Goal: Transaction & Acquisition: Purchase product/service

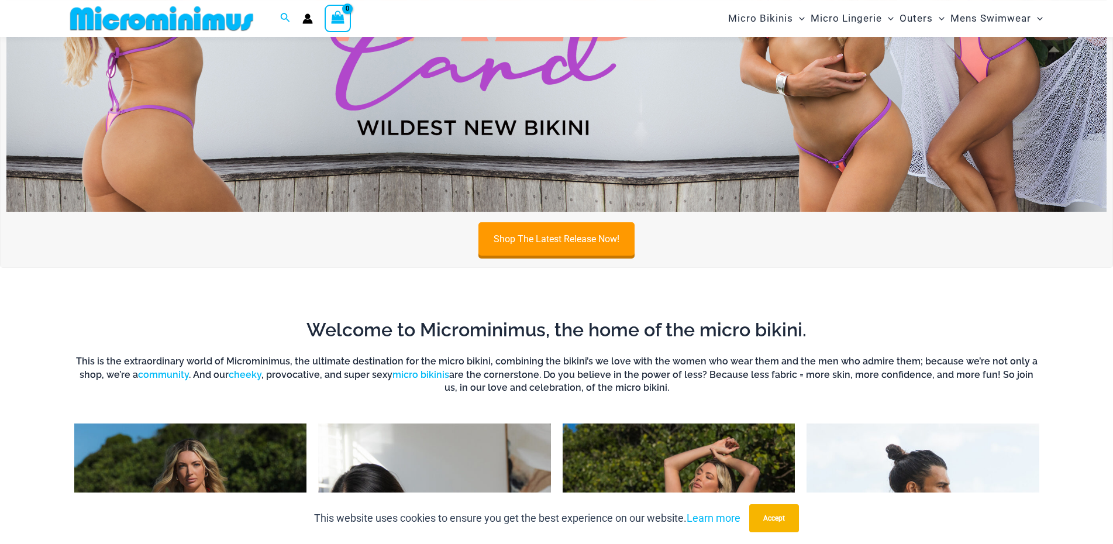
scroll to position [684, 0]
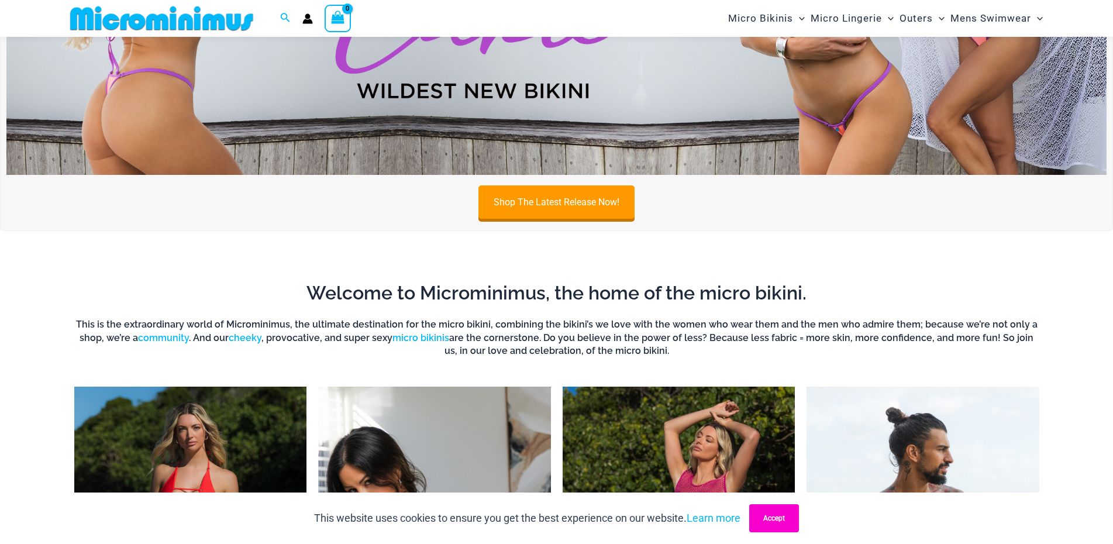
click at [773, 526] on button "Accept" at bounding box center [774, 518] width 50 height 28
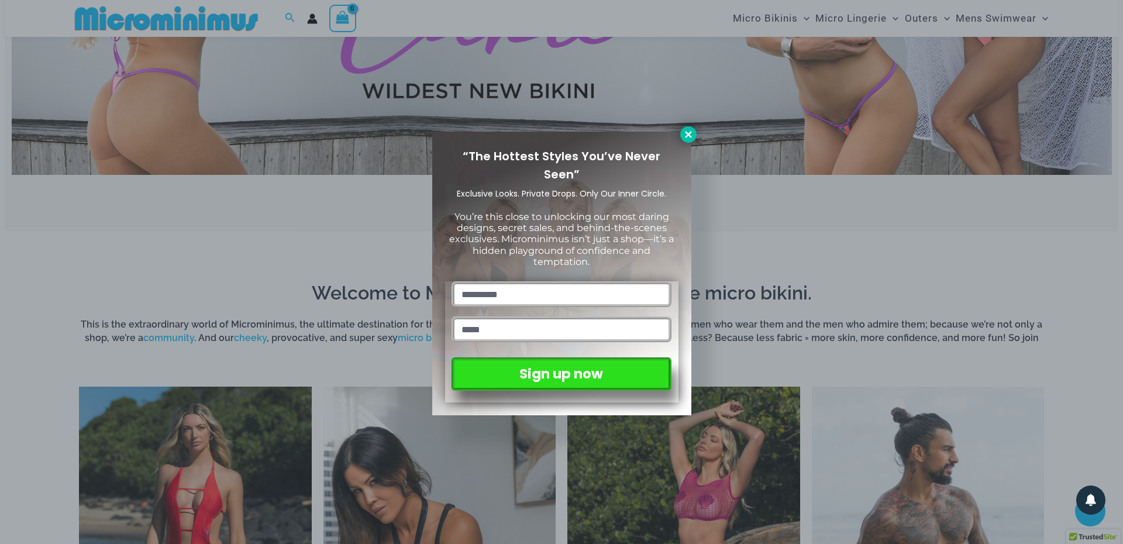
click at [689, 135] on icon at bounding box center [688, 134] width 6 height 6
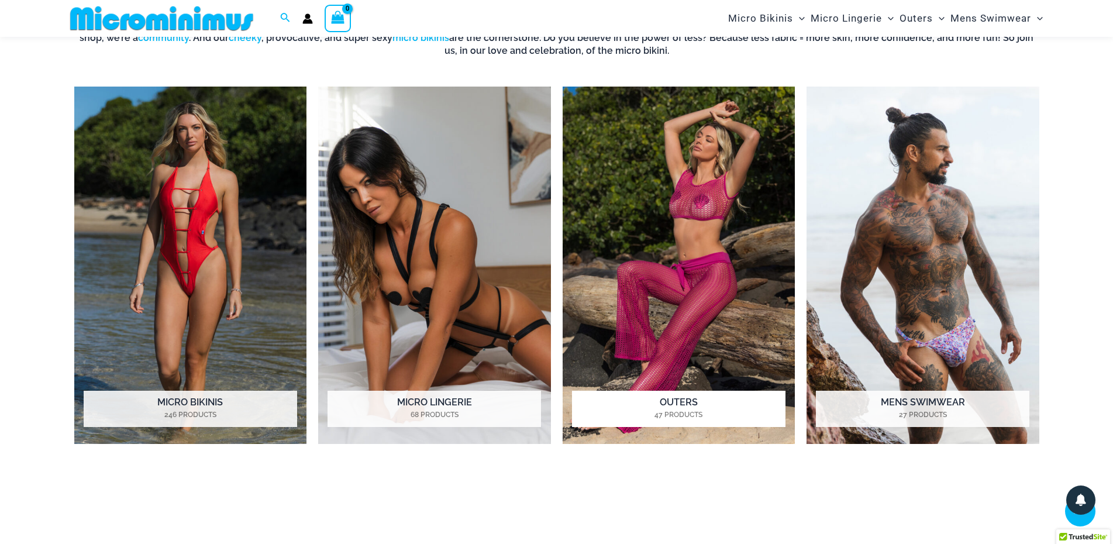
scroll to position [1000, 0]
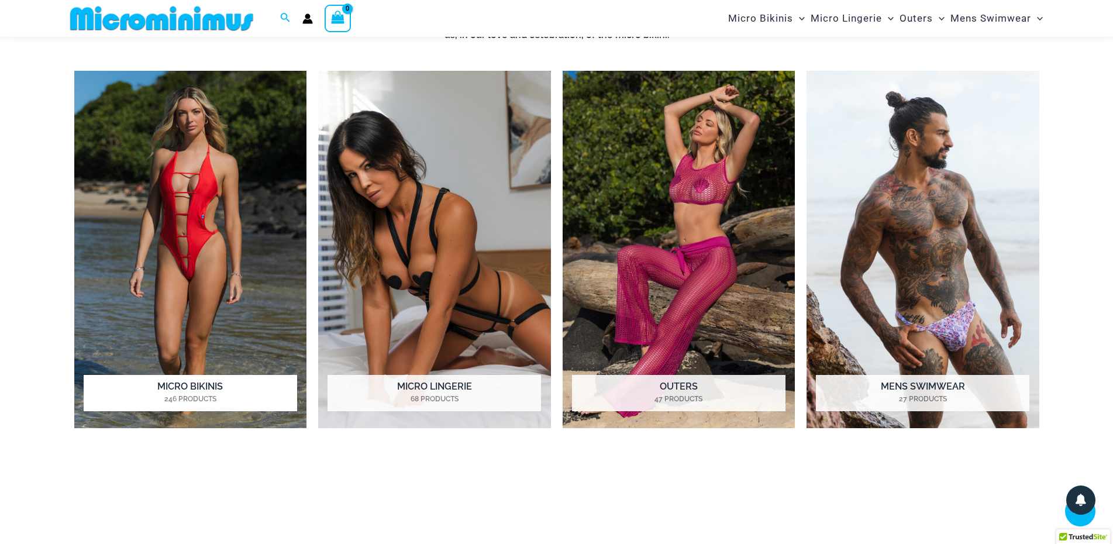
click at [230, 158] on img "Visit product category Micro Bikinis" at bounding box center [190, 249] width 233 height 357
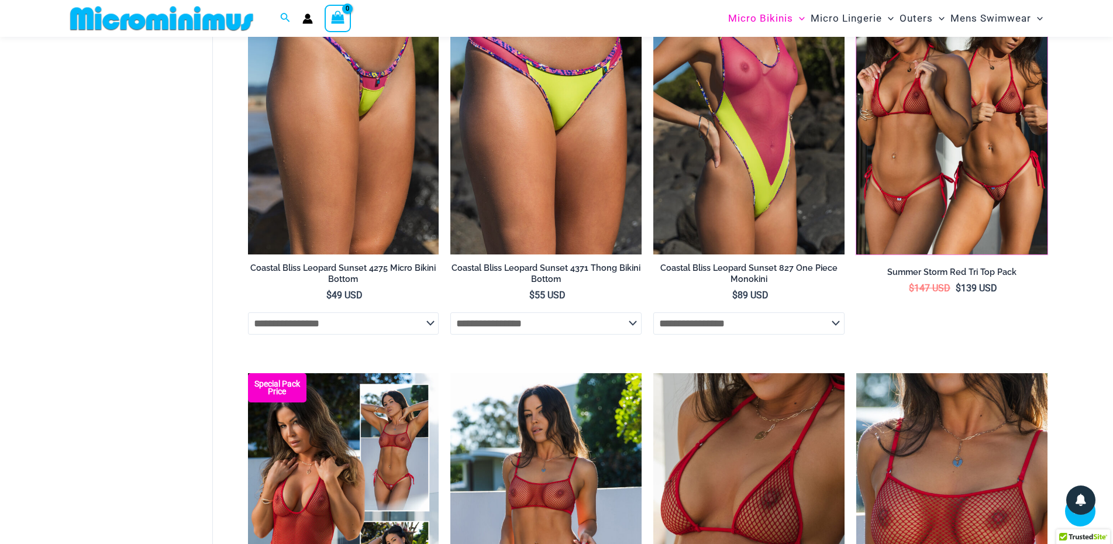
scroll to position [2642, 0]
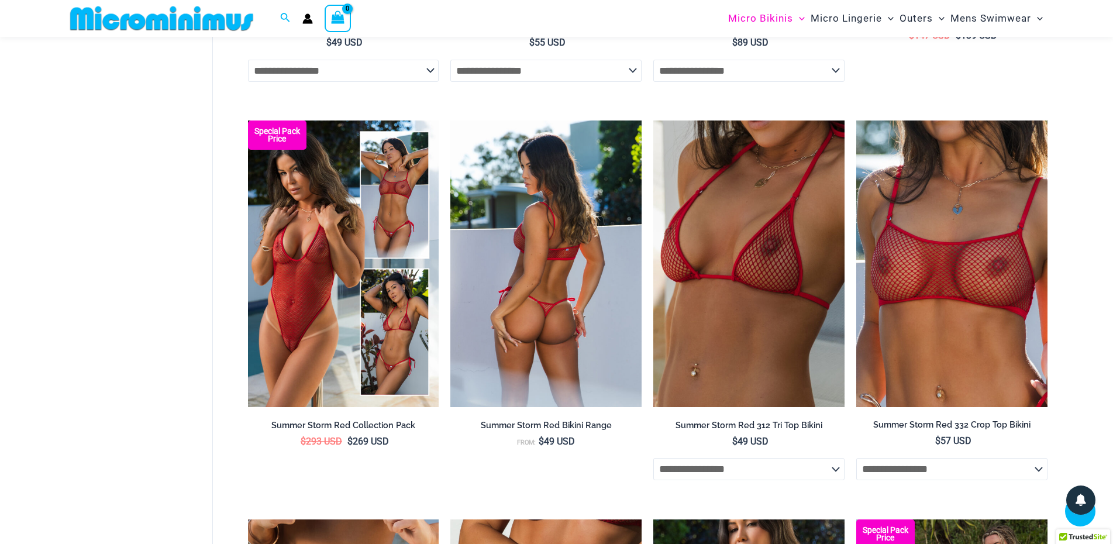
click at [512, 216] on img at bounding box center [545, 263] width 191 height 287
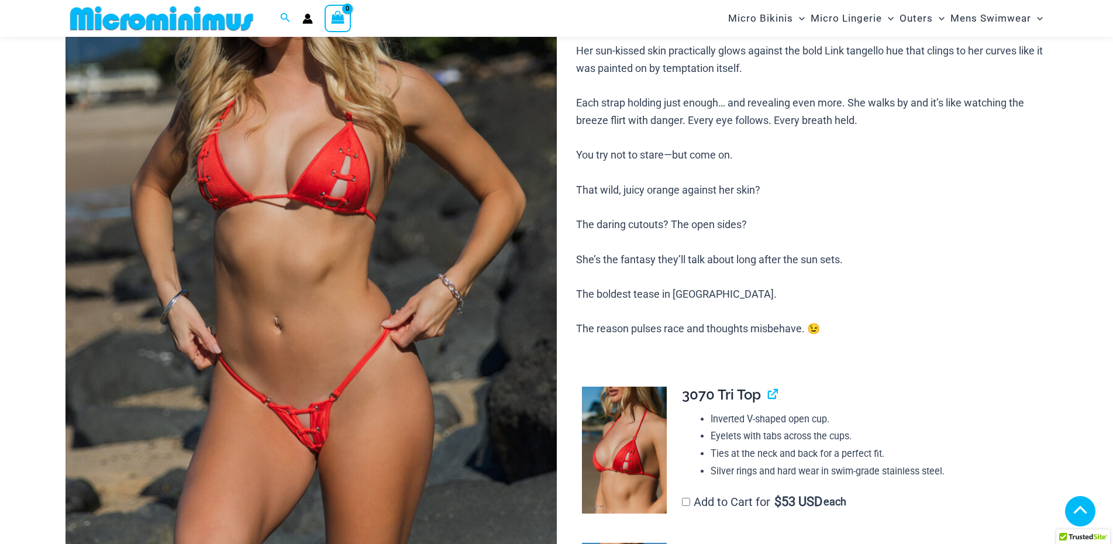
scroll to position [242, 0]
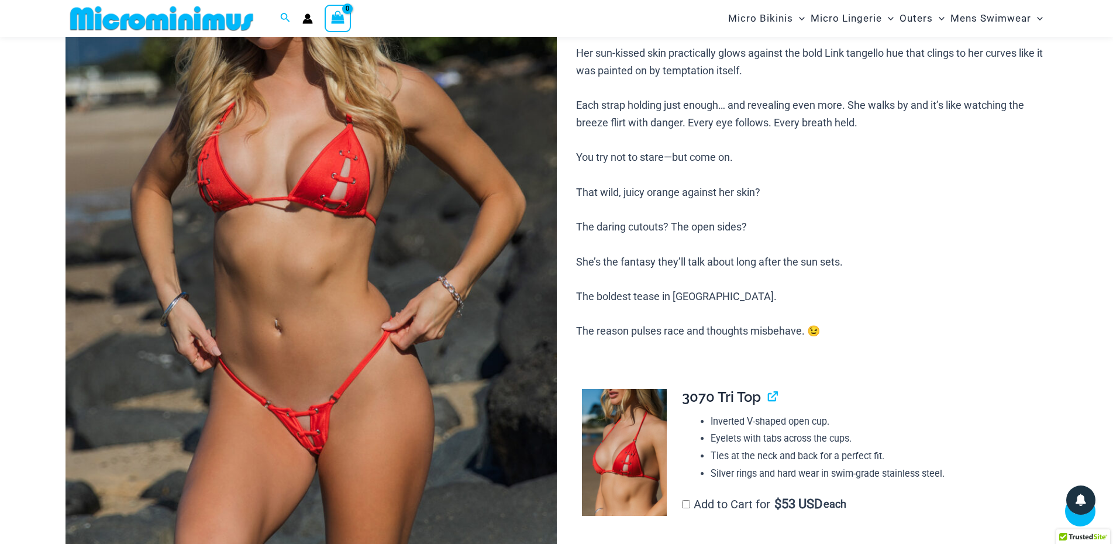
click at [320, 254] on img at bounding box center [311, 232] width 491 height 737
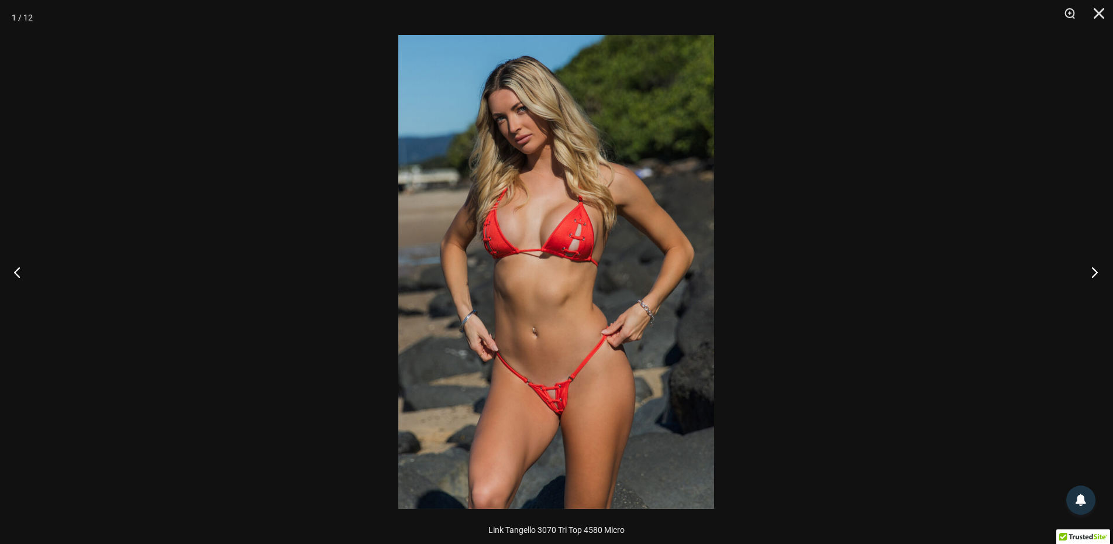
click at [1091, 266] on button "Next" at bounding box center [1091, 272] width 44 height 58
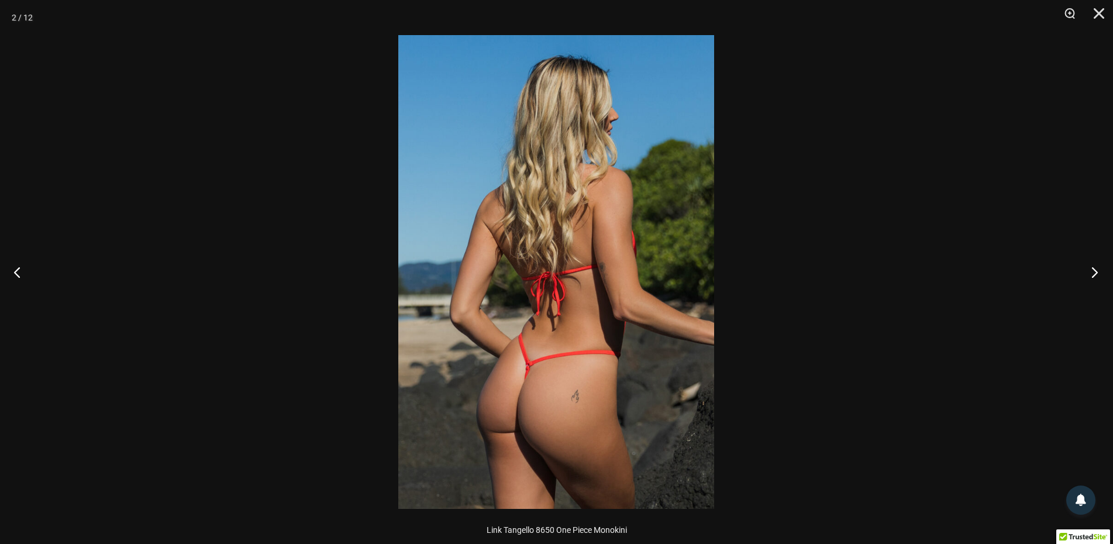
click at [1091, 266] on button "Next" at bounding box center [1091, 272] width 44 height 58
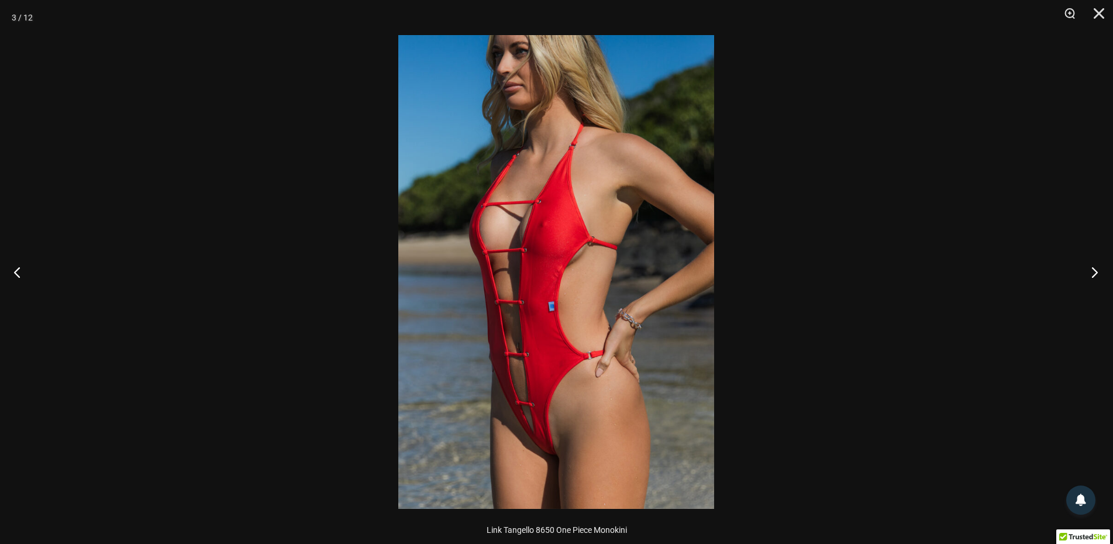
click at [1091, 266] on button "Next" at bounding box center [1091, 272] width 44 height 58
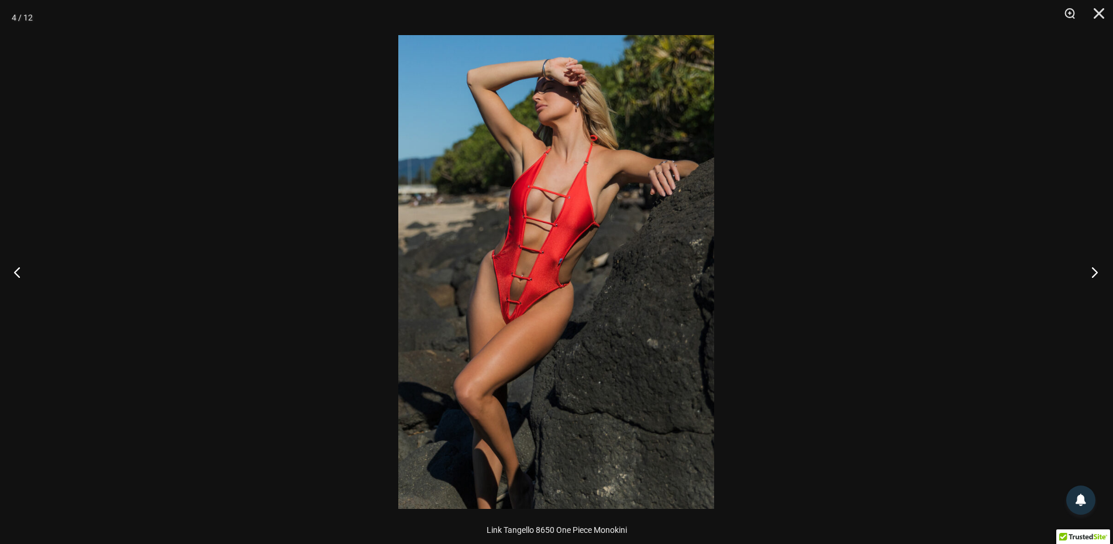
click at [1091, 266] on button "Next" at bounding box center [1091, 272] width 44 height 58
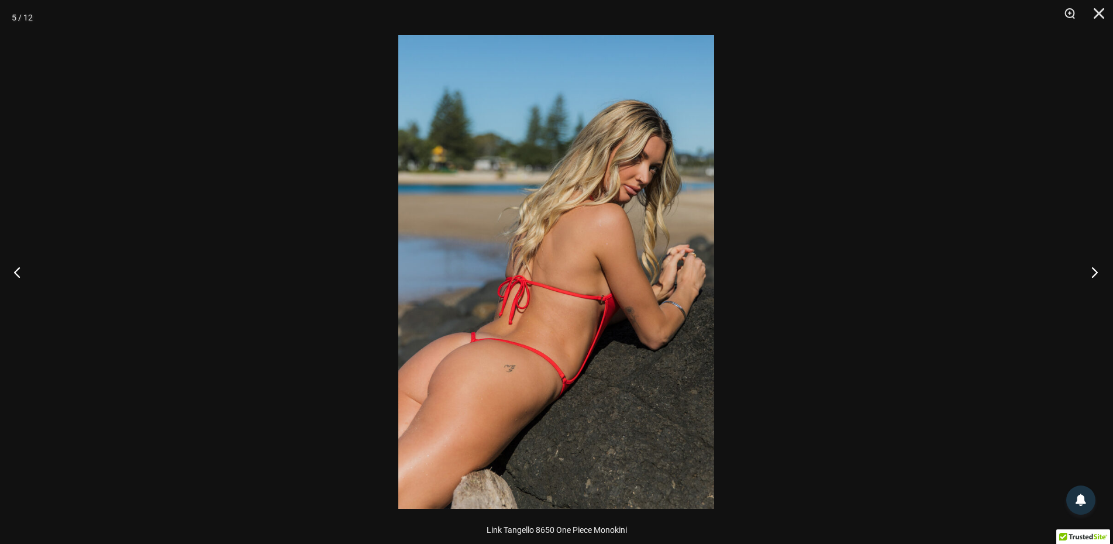
click at [1091, 266] on button "Next" at bounding box center [1091, 272] width 44 height 58
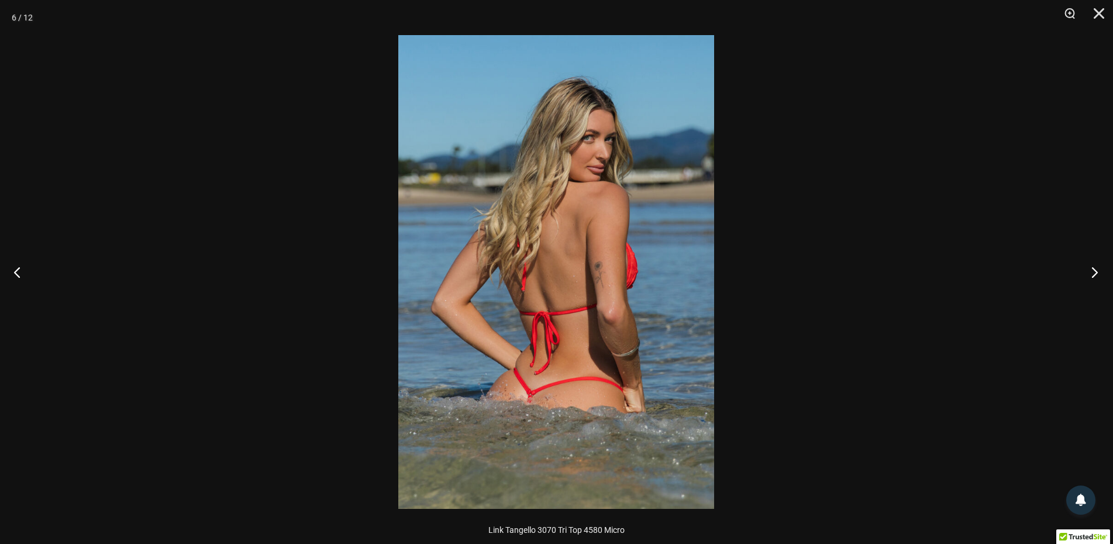
click at [1091, 266] on button "Next" at bounding box center [1091, 272] width 44 height 58
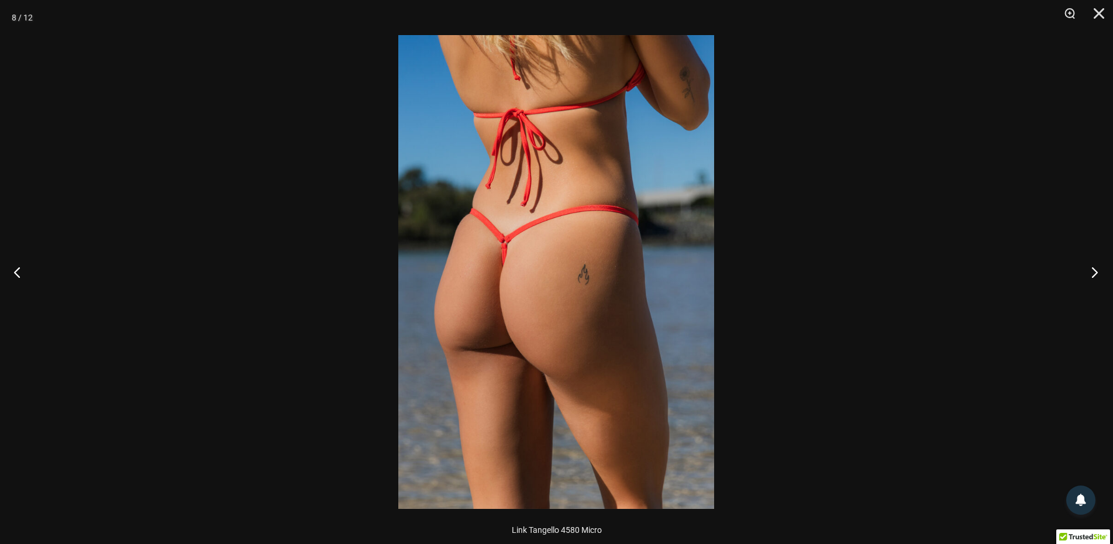
click at [1091, 266] on button "Next" at bounding box center [1091, 272] width 44 height 58
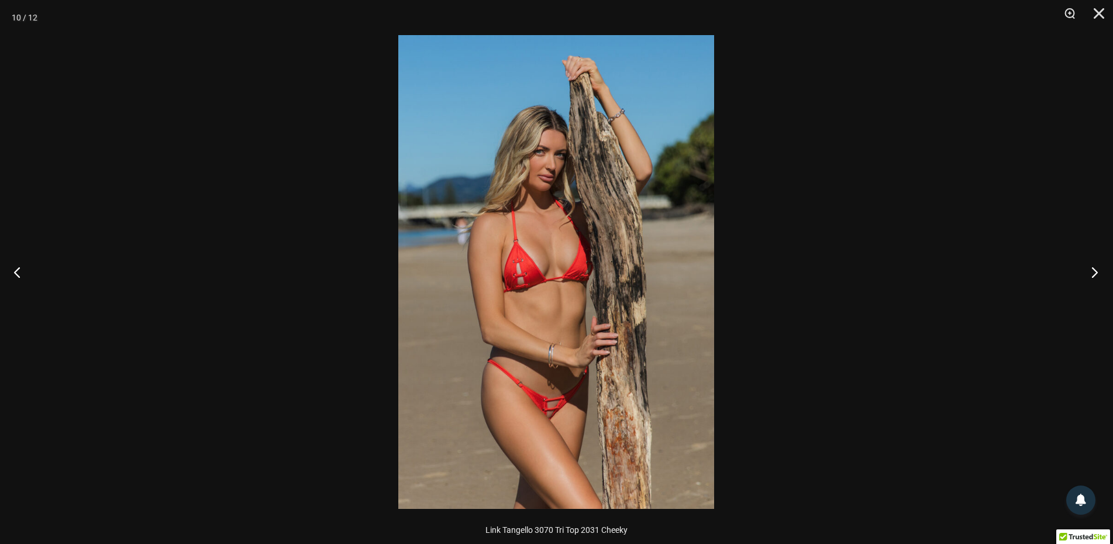
click at [1091, 266] on button "Next" at bounding box center [1091, 272] width 44 height 58
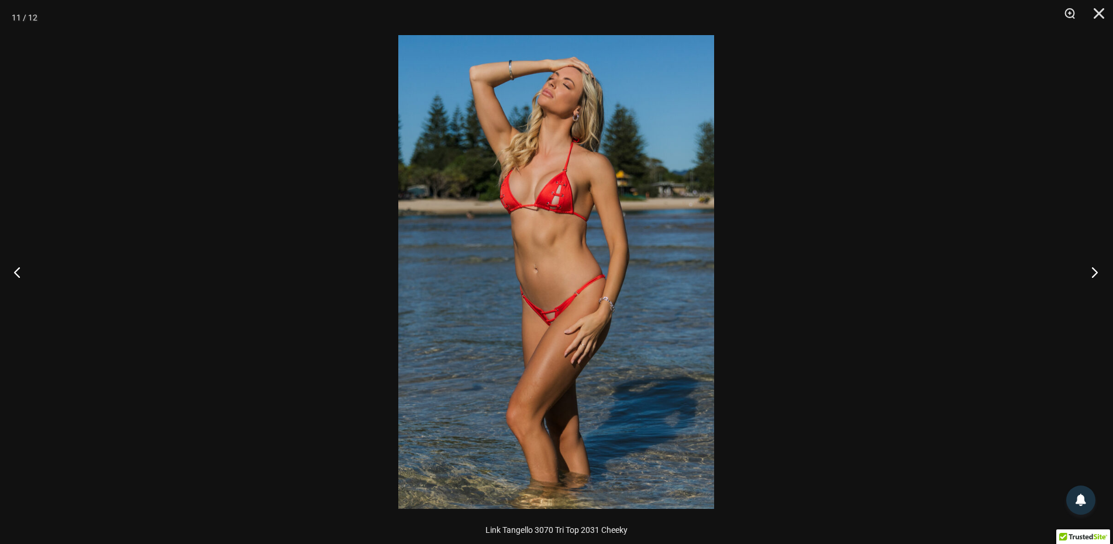
click at [1091, 266] on button "Next" at bounding box center [1091, 272] width 44 height 58
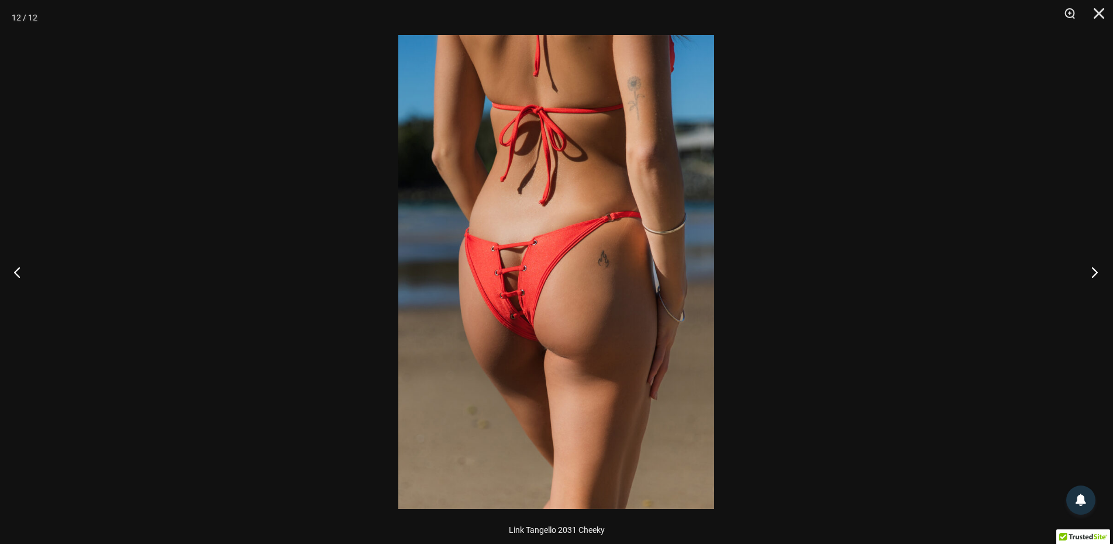
click at [1091, 266] on button "Next" at bounding box center [1091, 272] width 44 height 58
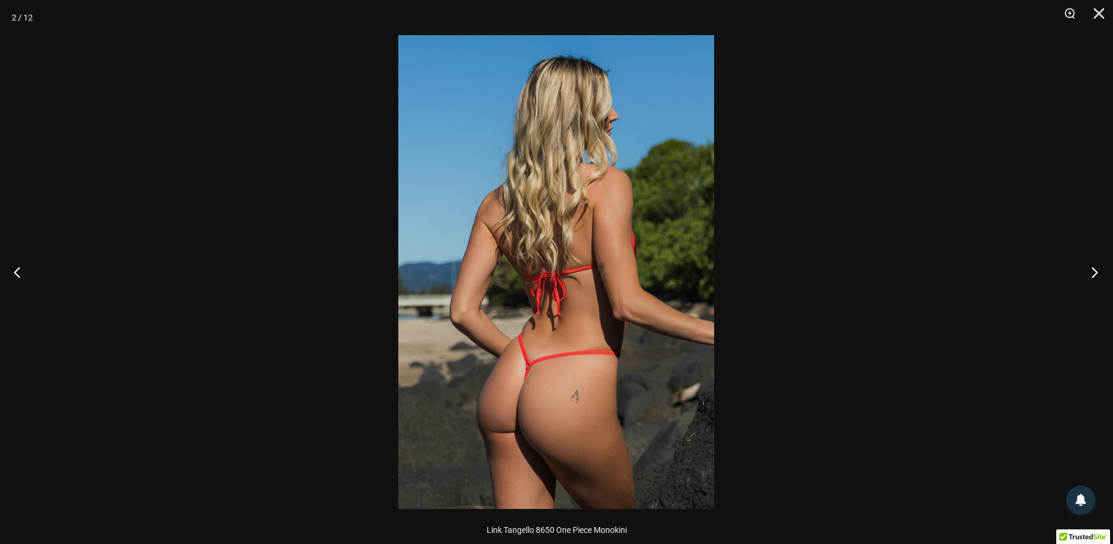
click at [1091, 266] on button "Next" at bounding box center [1091, 272] width 44 height 58
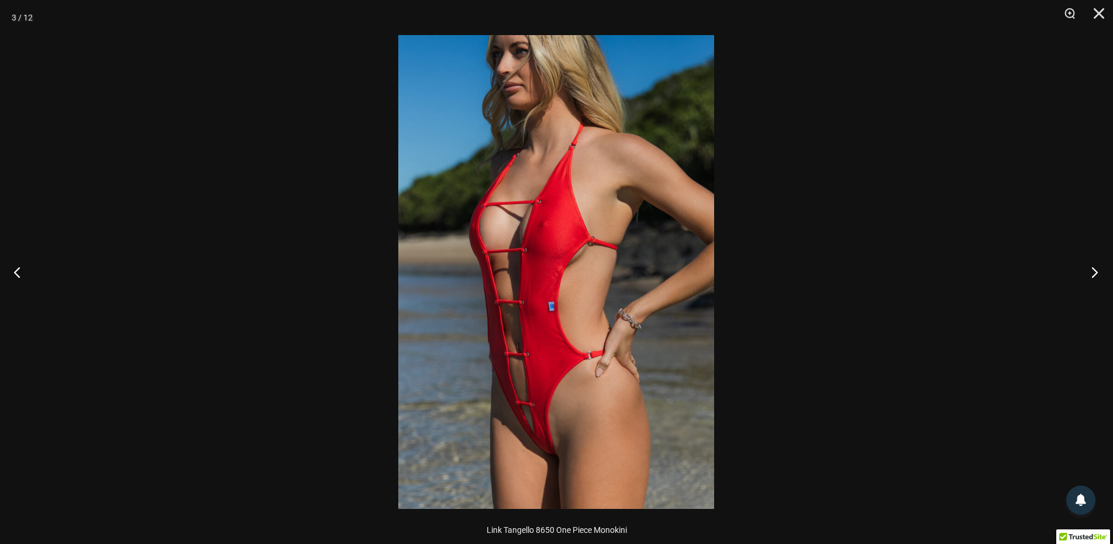
click at [1091, 266] on button "Next" at bounding box center [1091, 272] width 44 height 58
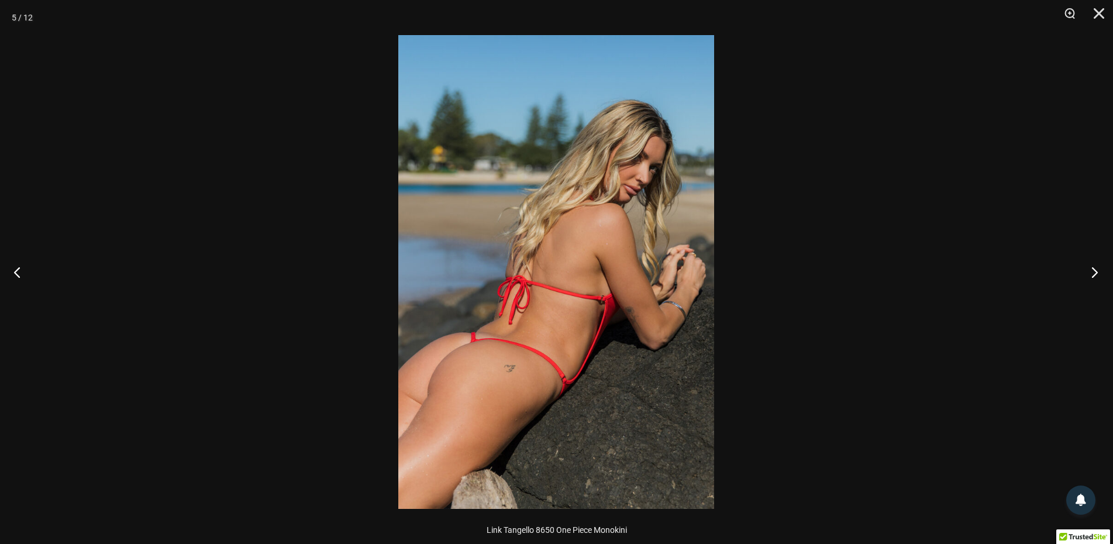
click at [1091, 266] on button "Next" at bounding box center [1091, 272] width 44 height 58
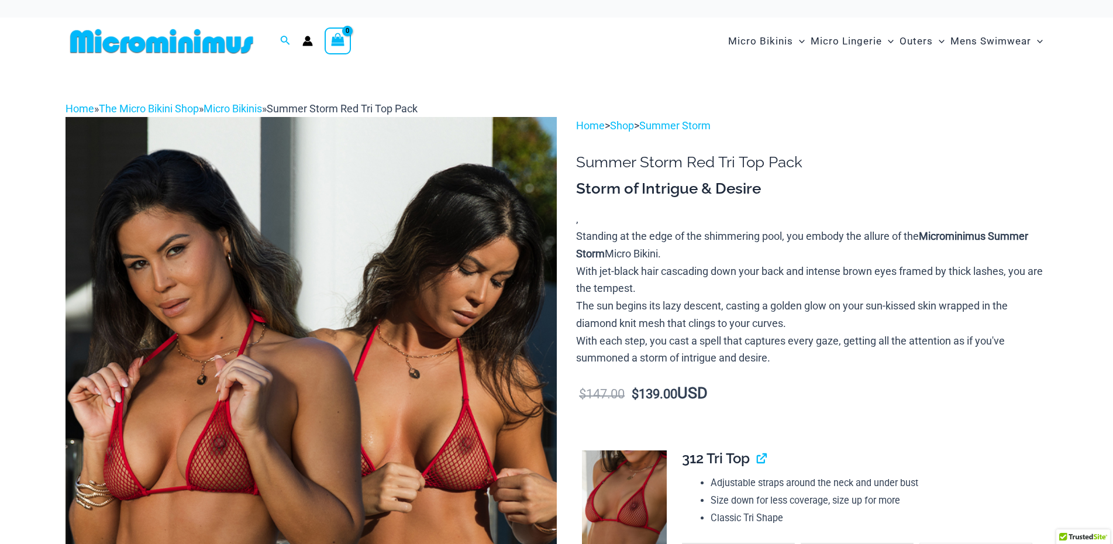
click at [401, 367] on img at bounding box center [311, 485] width 491 height 737
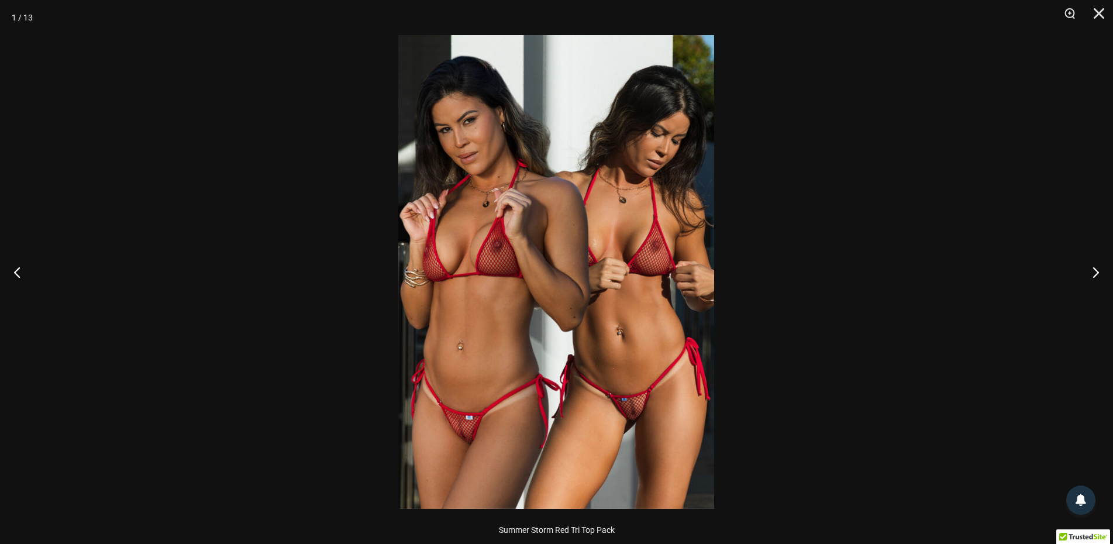
click at [493, 438] on img at bounding box center [556, 272] width 316 height 474
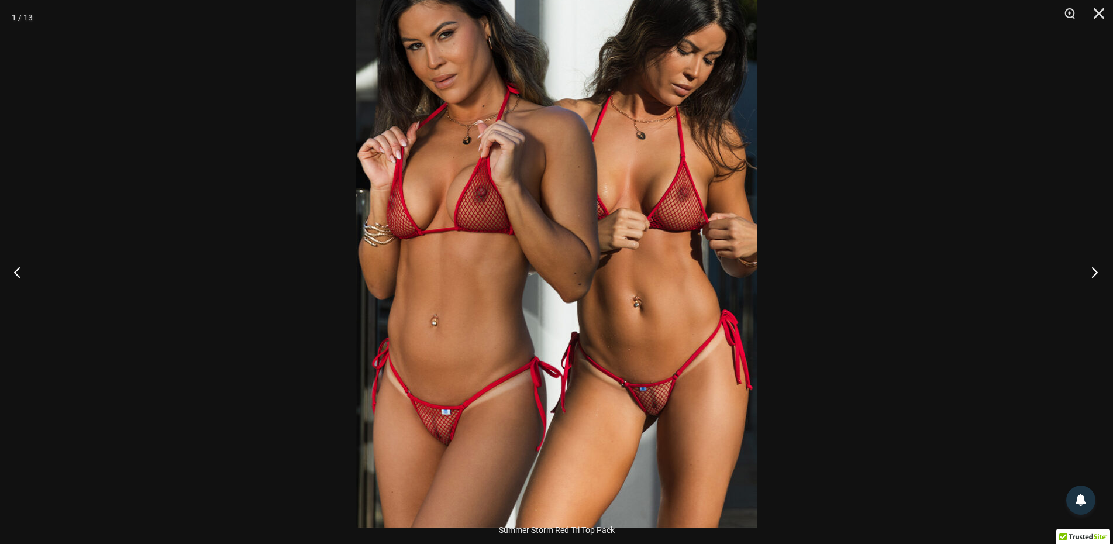
click at [1094, 269] on button "Next" at bounding box center [1091, 272] width 44 height 58
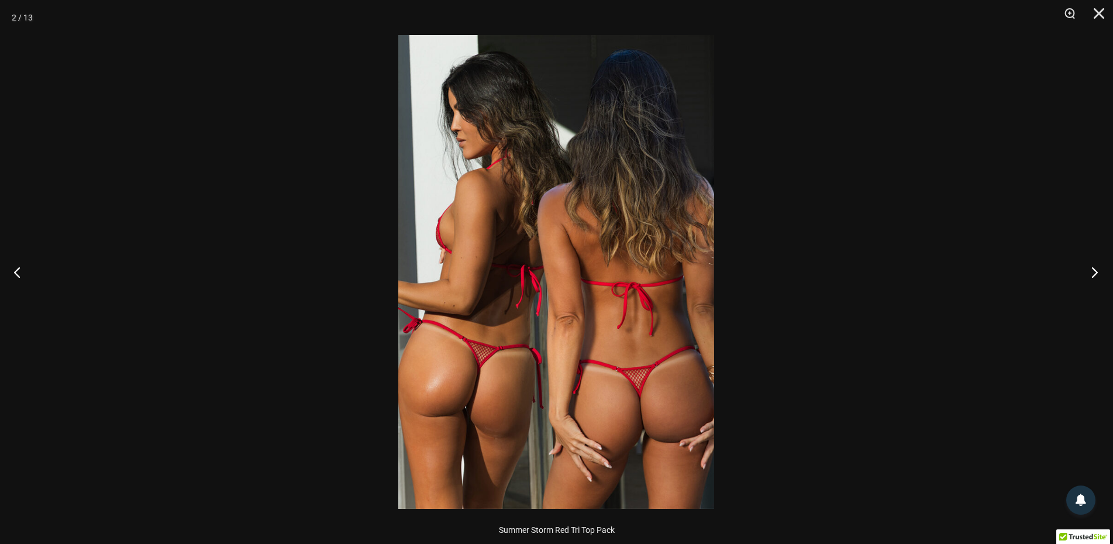
click at [1094, 269] on button "Next" at bounding box center [1091, 272] width 44 height 58
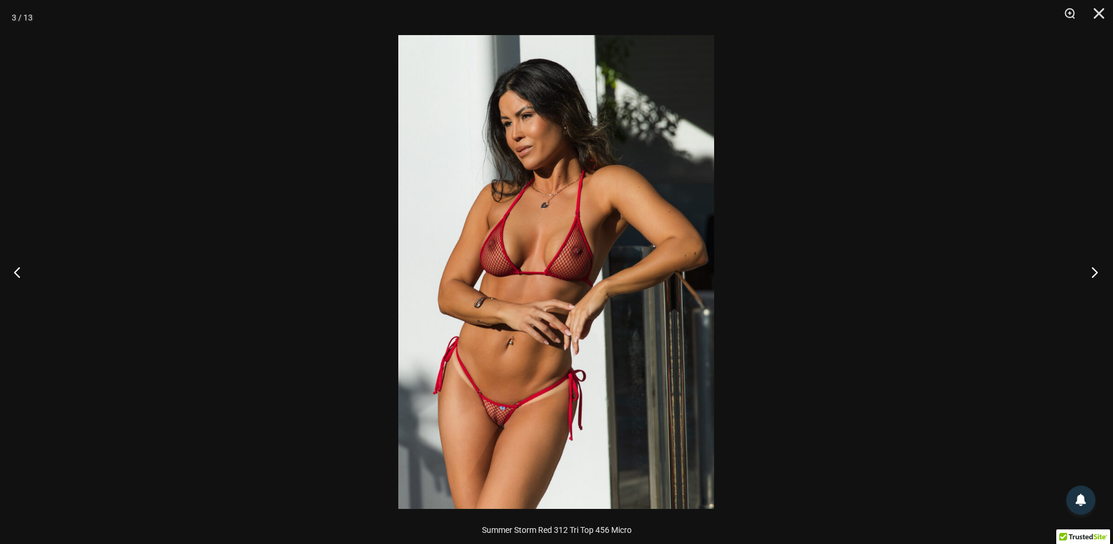
click at [1094, 269] on button "Next" at bounding box center [1091, 272] width 44 height 58
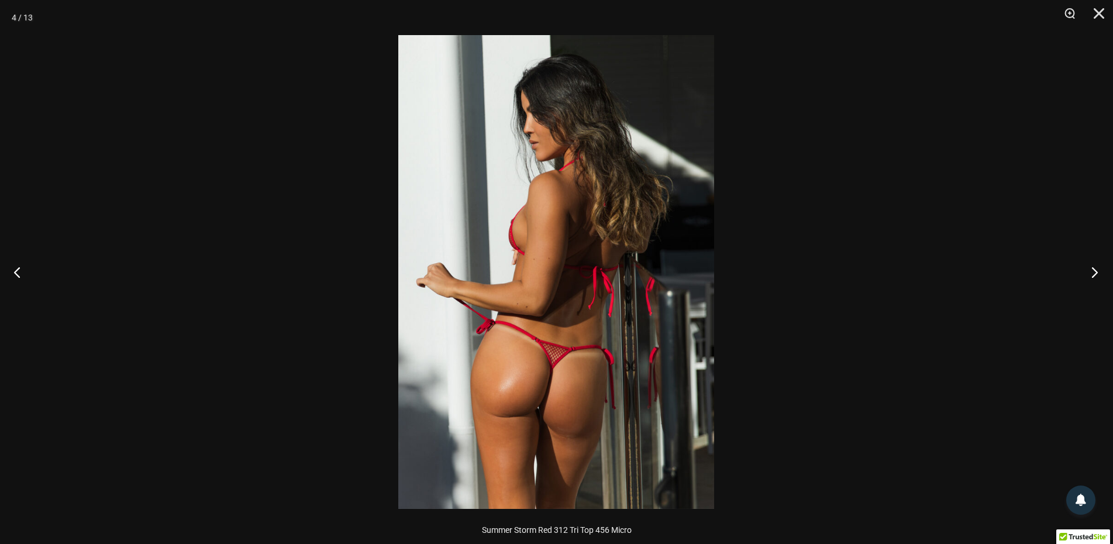
click at [1094, 269] on button "Next" at bounding box center [1091, 272] width 44 height 58
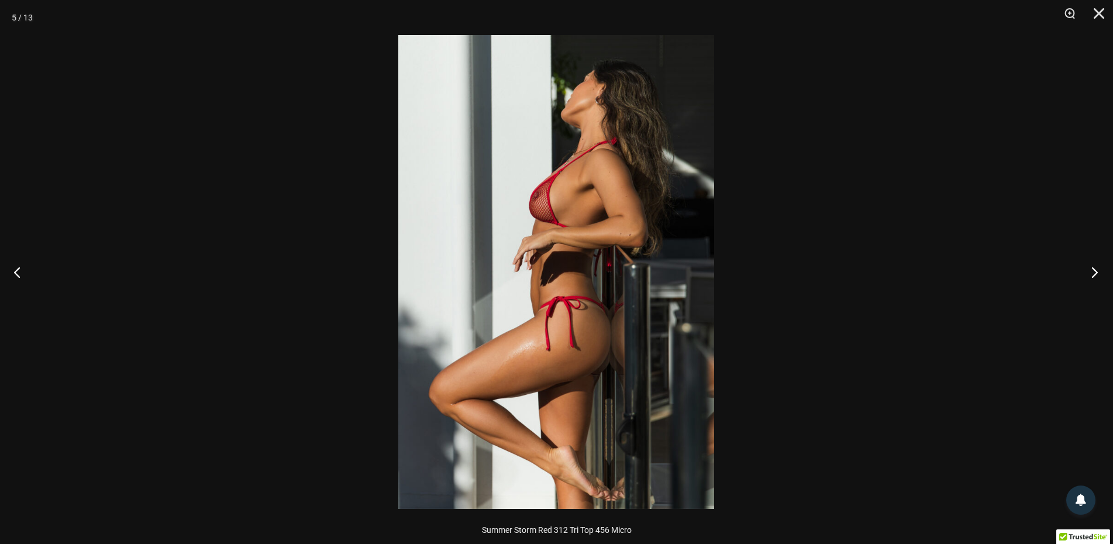
click at [1094, 269] on button "Next" at bounding box center [1091, 272] width 44 height 58
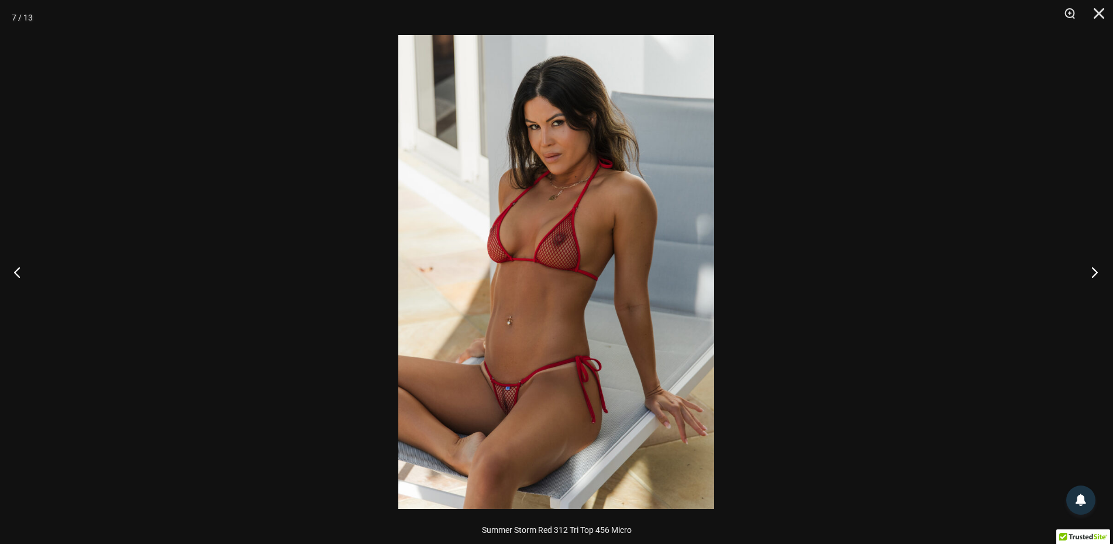
click at [1094, 269] on button "Next" at bounding box center [1091, 272] width 44 height 58
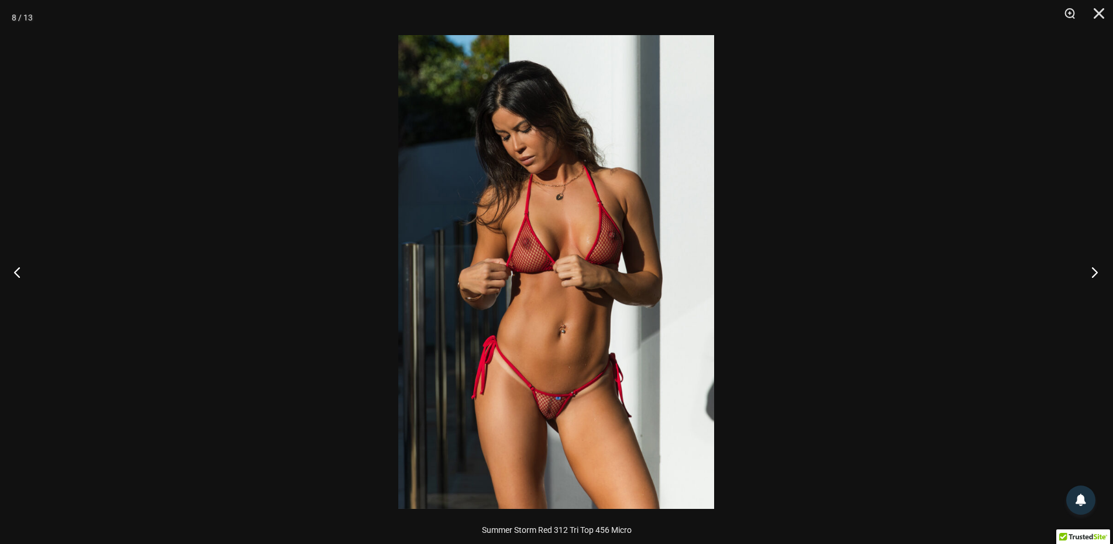
click at [1094, 269] on button "Next" at bounding box center [1091, 272] width 44 height 58
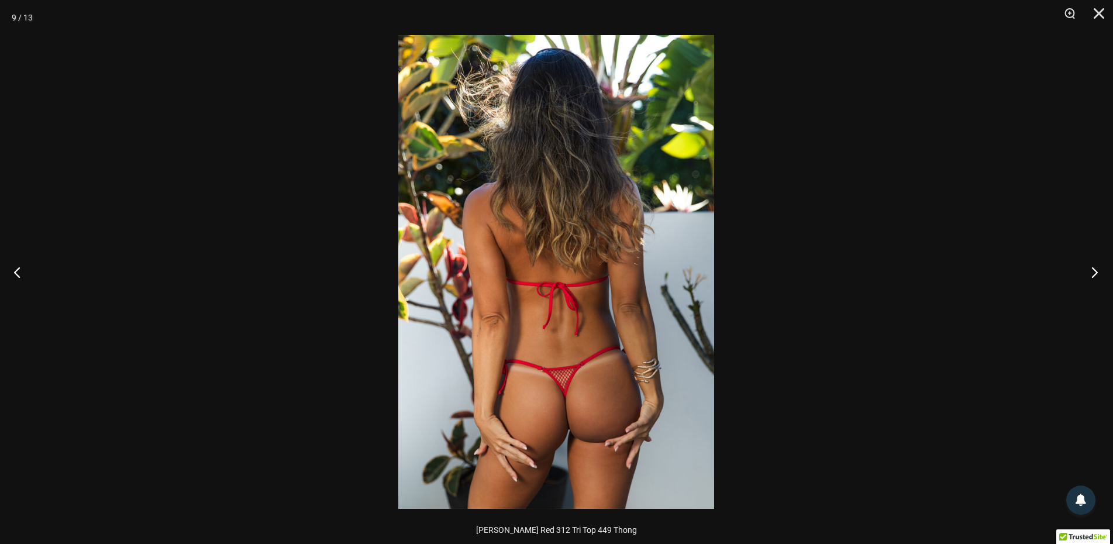
click at [1094, 269] on button "Next" at bounding box center [1091, 272] width 44 height 58
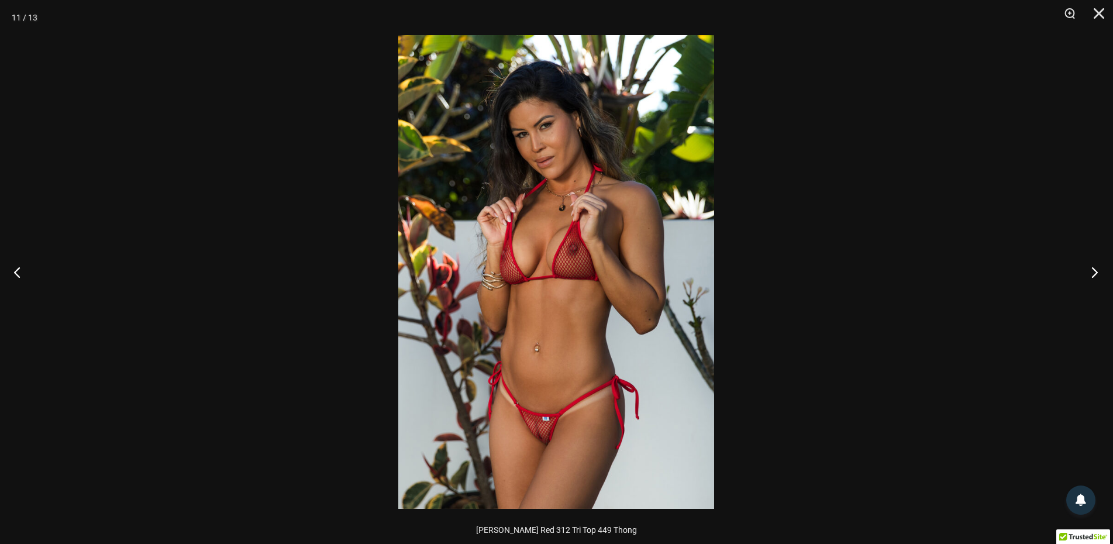
click at [1094, 269] on button "Next" at bounding box center [1091, 272] width 44 height 58
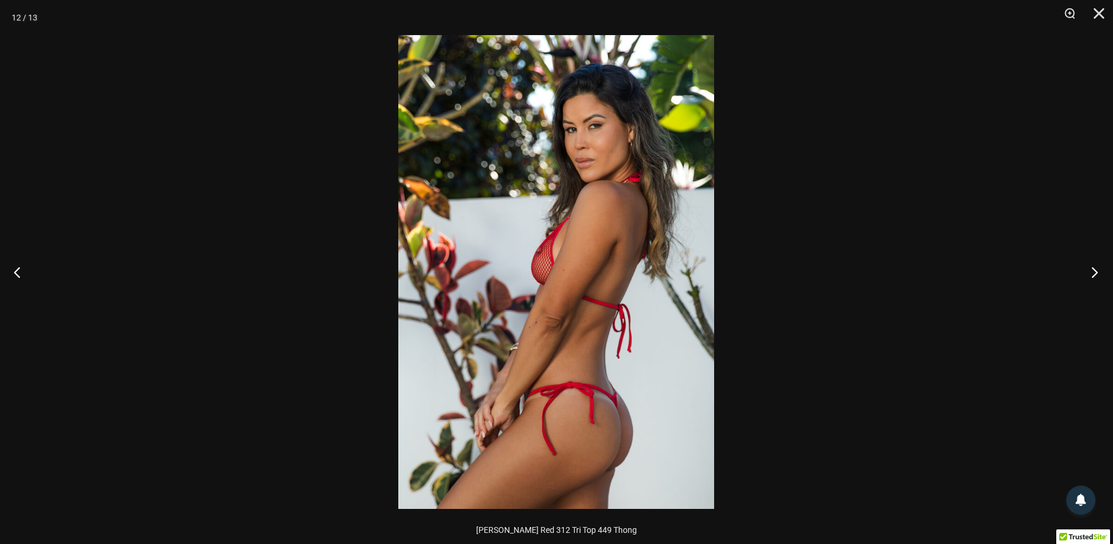
click at [1094, 269] on button "Next" at bounding box center [1091, 272] width 44 height 58
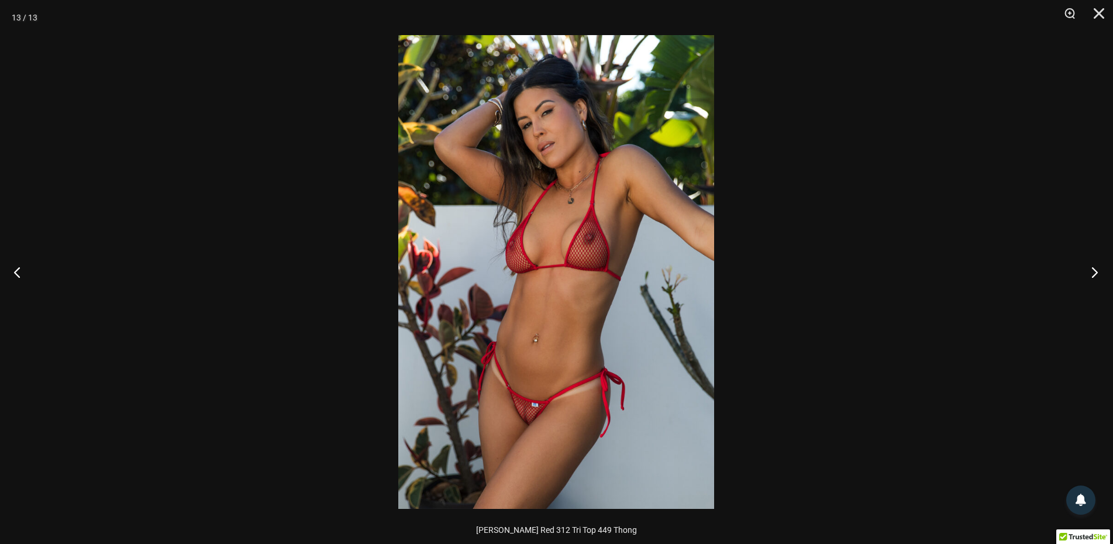
click at [1094, 269] on button "Next" at bounding box center [1091, 272] width 44 height 58
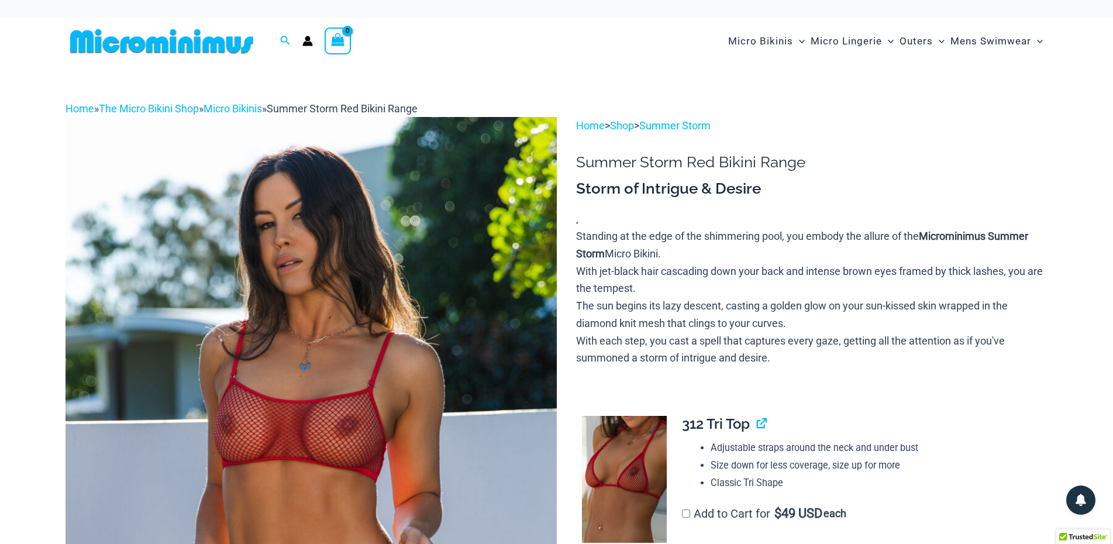
scroll to position [379, 0]
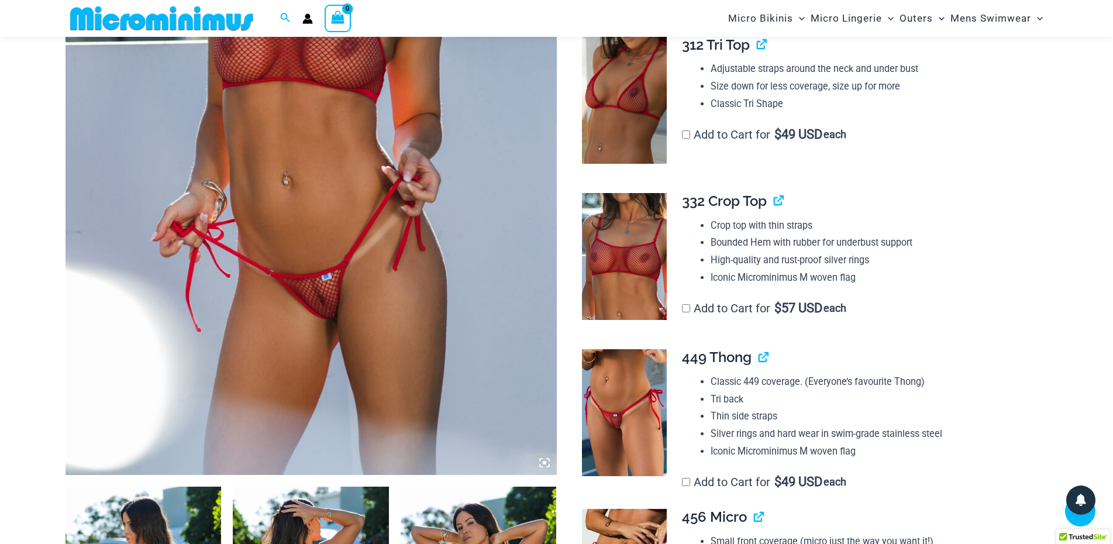
click at [280, 312] on img at bounding box center [311, 106] width 491 height 737
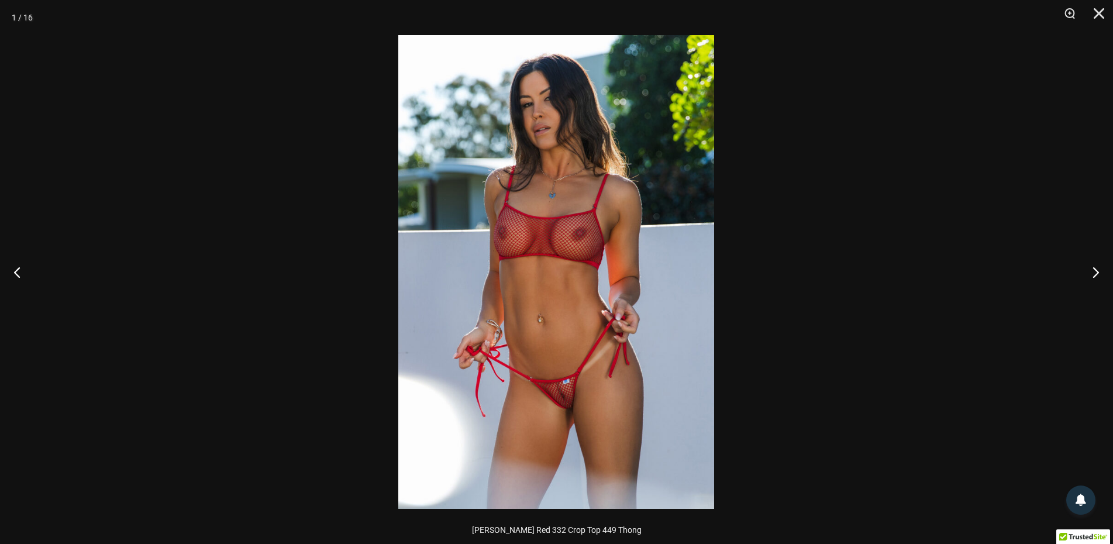
click at [536, 326] on img at bounding box center [556, 272] width 316 height 474
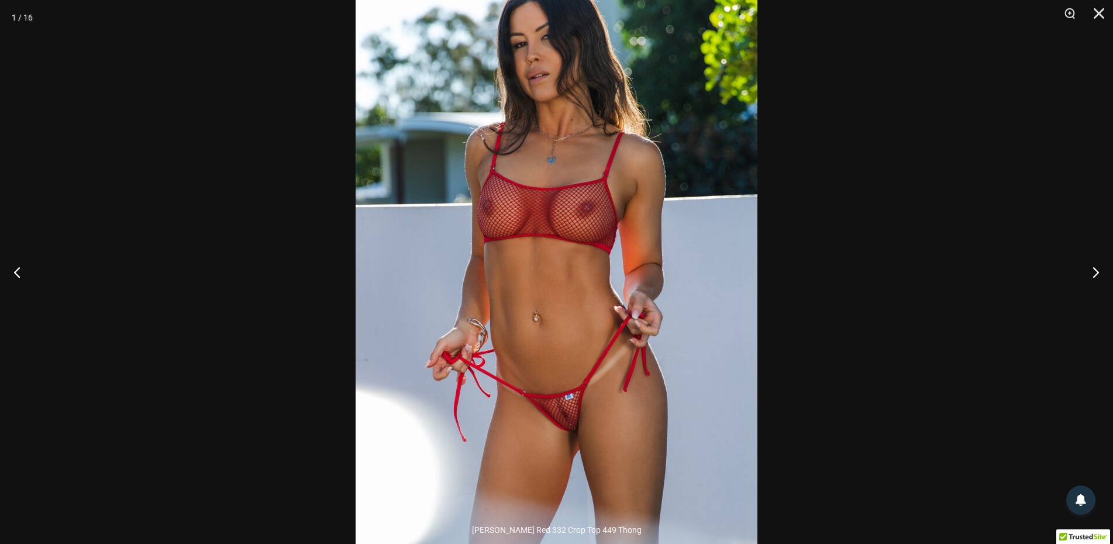
click at [536, 326] on img at bounding box center [557, 257] width 402 height 602
